Goal: Task Accomplishment & Management: Manage account settings

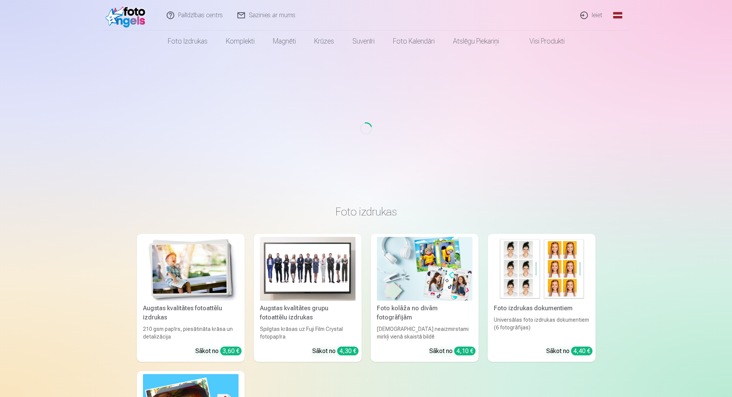
click at [593, 15] on link "Ieiet" at bounding box center [591, 15] width 37 height 31
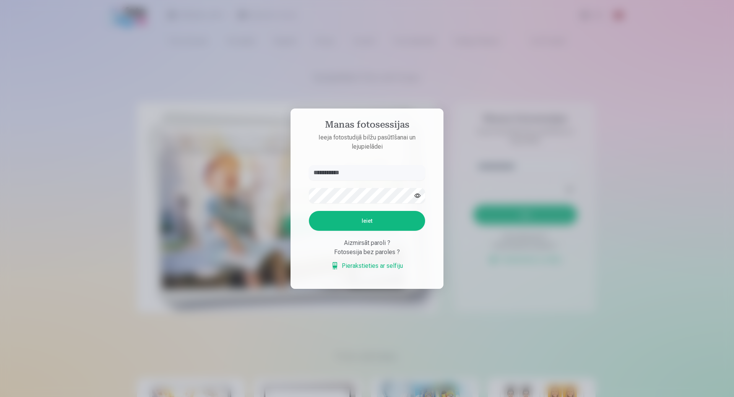
type input "**********"
click at [309, 211] on button "Ieiet" at bounding box center [367, 221] width 116 height 20
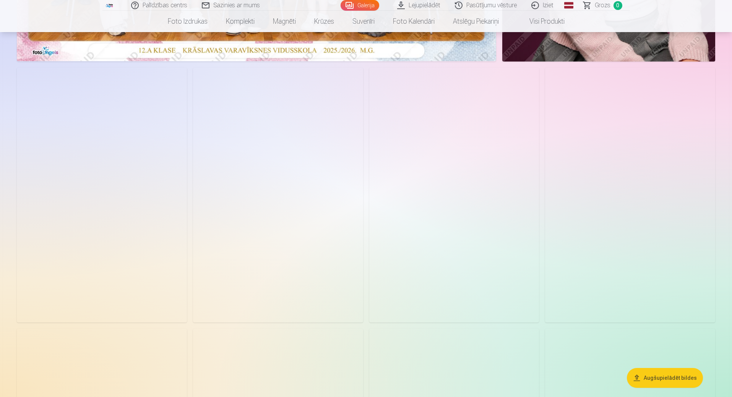
scroll to position [344, 0]
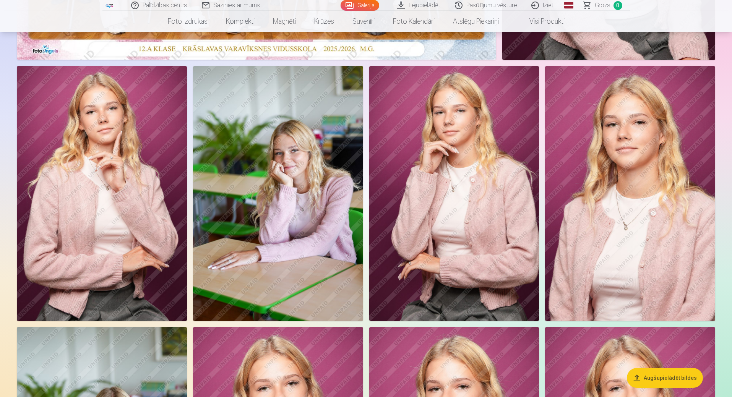
click at [303, 224] on img at bounding box center [278, 193] width 170 height 255
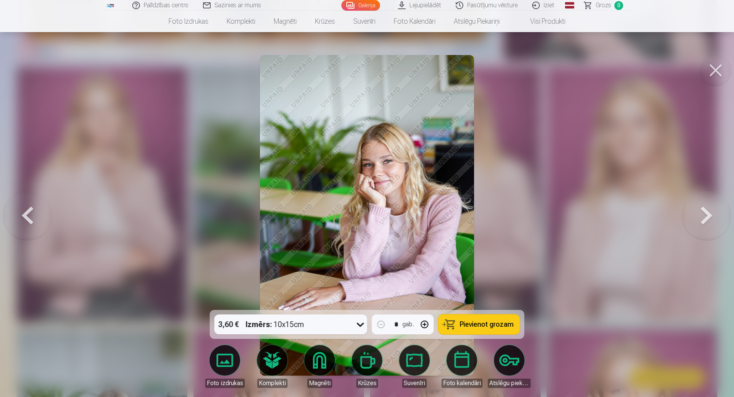
click at [715, 67] on button at bounding box center [715, 70] width 31 height 31
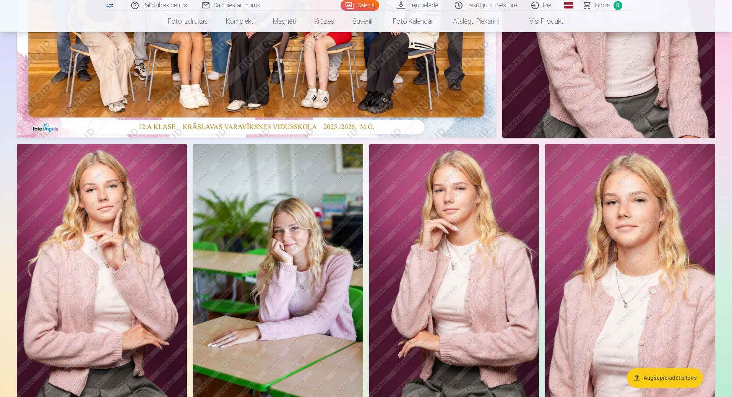
scroll to position [268, 0]
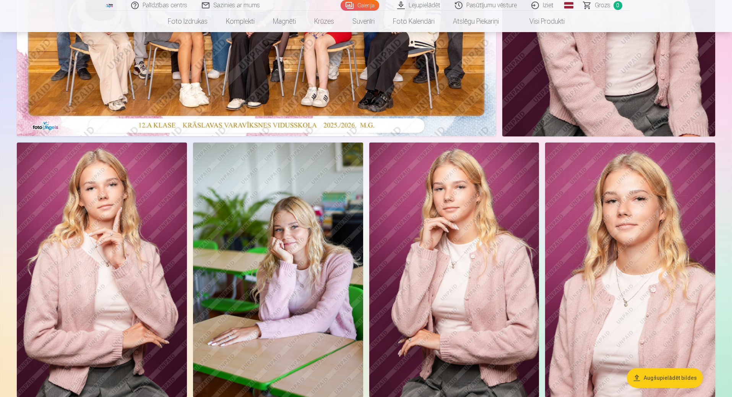
click at [306, 233] on img at bounding box center [278, 270] width 170 height 255
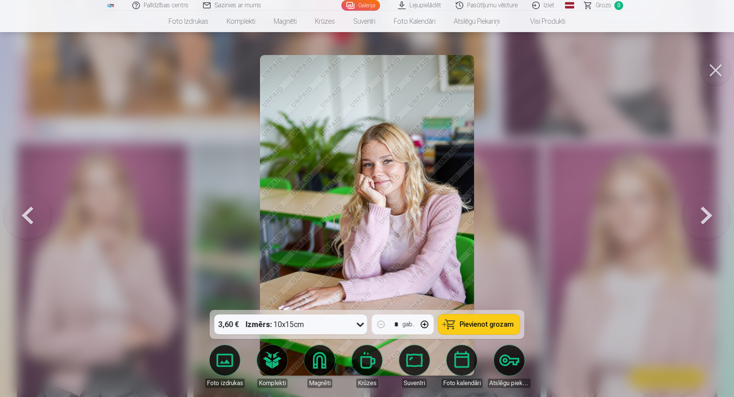
click at [716, 70] on button at bounding box center [715, 70] width 31 height 31
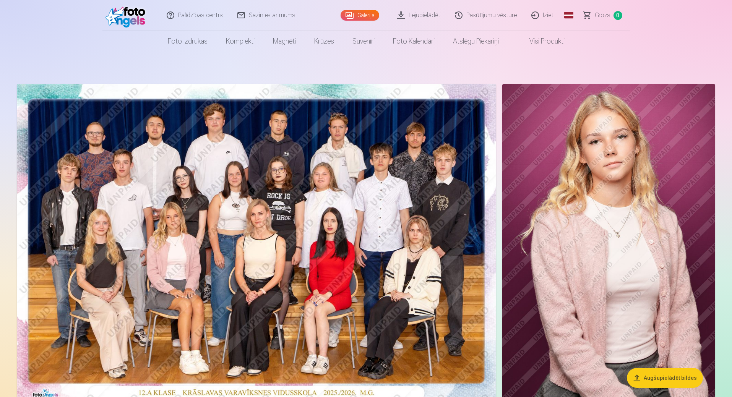
click at [288, 170] on img at bounding box center [256, 244] width 479 height 320
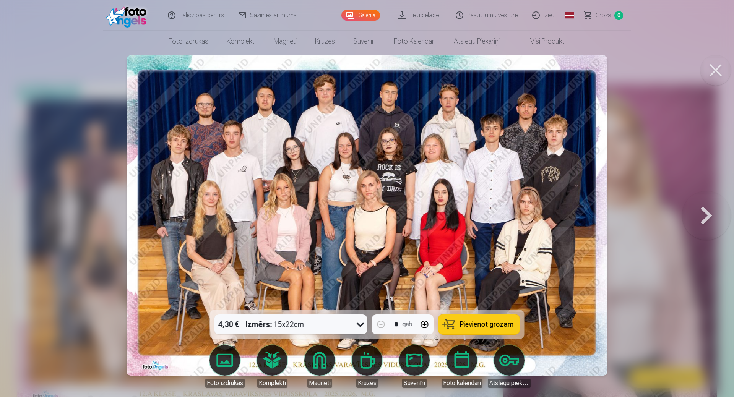
click at [391, 142] on img at bounding box center [367, 215] width 481 height 321
click at [391, 143] on img at bounding box center [367, 215] width 481 height 321
